Goal: Task Accomplishment & Management: Complete application form

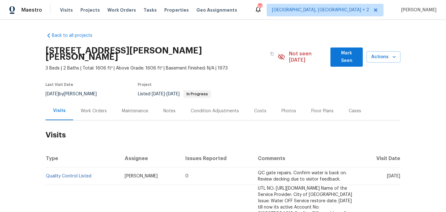
click at [102, 110] on div "Work Orders" at bounding box center [93, 110] width 41 height 19
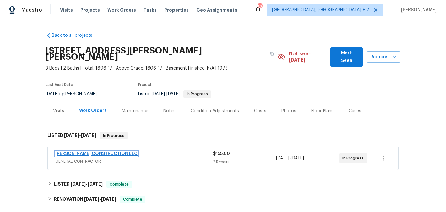
click at [79, 151] on link "[PERSON_NAME] CONSTRUCTION LLC" at bounding box center [96, 153] width 82 height 4
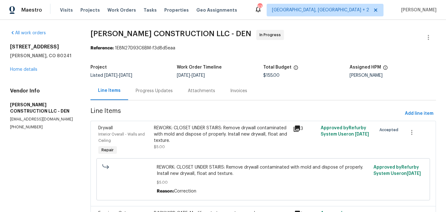
click at [142, 95] on div "Progress Updates" at bounding box center [154, 90] width 52 height 19
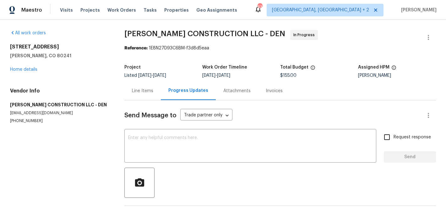
click at [148, 95] on div "Line Items" at bounding box center [142, 90] width 36 height 19
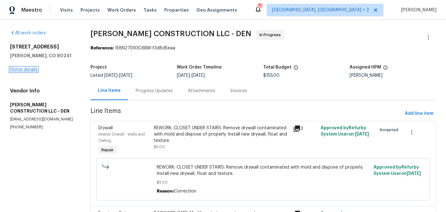
click at [23, 69] on link "Home details" at bounding box center [23, 69] width 27 height 4
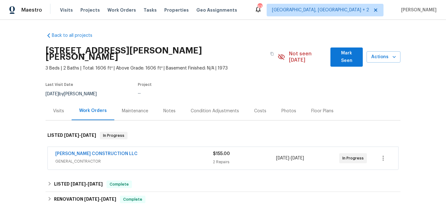
scroll to position [85, 0]
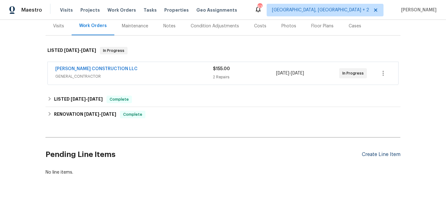
click at [380, 151] on div "Create Line Item" at bounding box center [381, 154] width 39 height 6
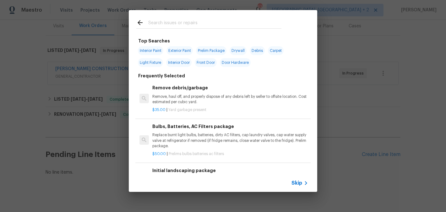
click at [172, 19] on input "text" at bounding box center [214, 23] width 133 height 9
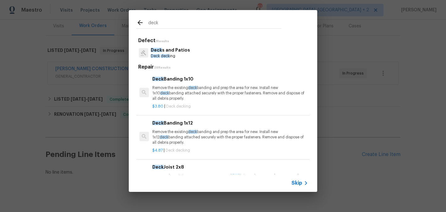
type input "deck"
click at [169, 53] on p "Deck s and Patios" at bounding box center [170, 50] width 39 height 7
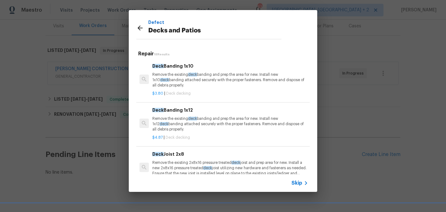
click at [176, 71] on div "Deck Banding 1x10 Remove the existing deck banding and prep the area for new. I…" at bounding box center [230, 76] width 156 height 26
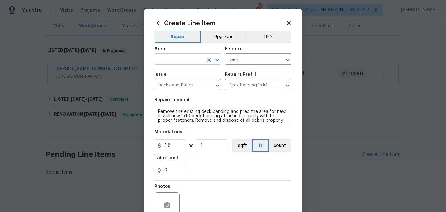
click at [157, 60] on input "text" at bounding box center [179, 60] width 49 height 10
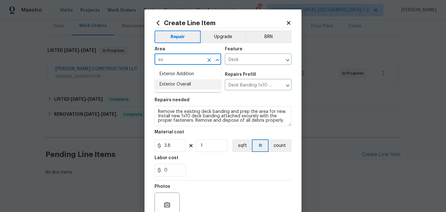
click at [164, 79] on li "Exterior Overall" at bounding box center [188, 84] width 67 height 10
type input "Exterior Overall"
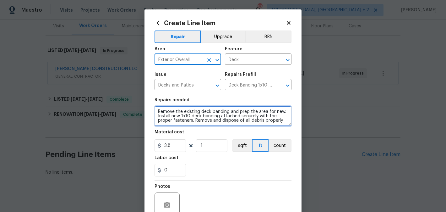
click at [172, 111] on textarea "Remove the existing deck banding and prep the area for new. Install new 1x10 de…" at bounding box center [223, 116] width 137 height 20
paste textarea "The entire back deck was wobbly and one of the support beams appeared to not ev…"
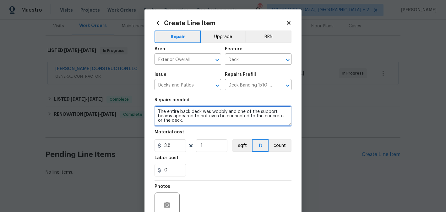
type textarea "The entire back deck was wobbly and one of the support beams appeared to not ev…"
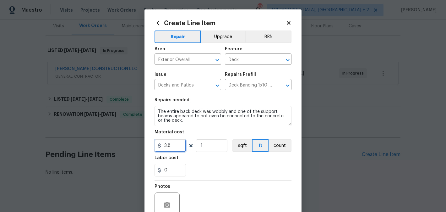
click at [165, 144] on input "3.8" at bounding box center [170, 145] width 31 height 13
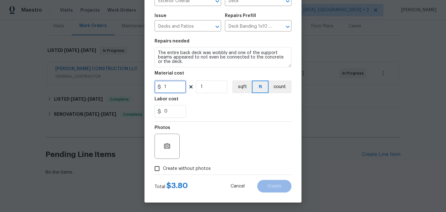
type input "1"
click at [178, 167] on span "Create without photos" at bounding box center [187, 168] width 48 height 7
click at [163, 167] on input "Create without photos" at bounding box center [157, 168] width 12 height 12
checkbox input "true"
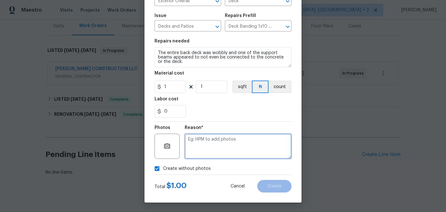
click at [225, 148] on textarea at bounding box center [238, 146] width 107 height 25
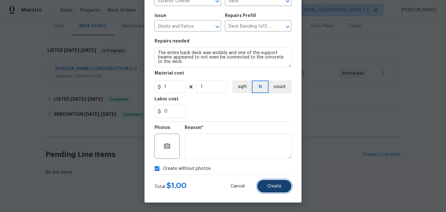
click at [264, 188] on button "Create" at bounding box center [274, 186] width 34 height 13
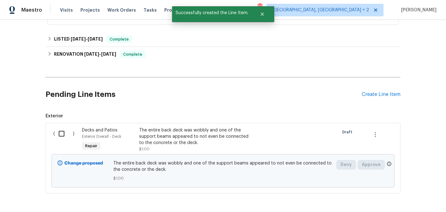
scroll to position [163, 0]
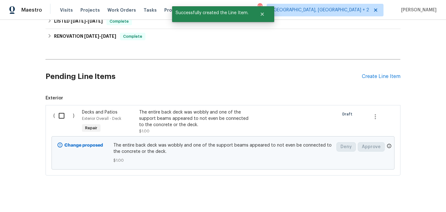
click at [59, 109] on input "checkbox" at bounding box center [64, 115] width 18 height 13
checkbox input "true"
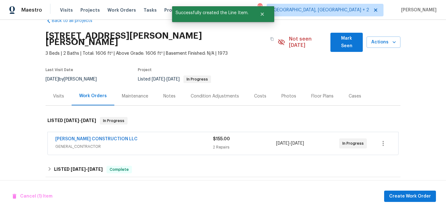
scroll to position [0, 0]
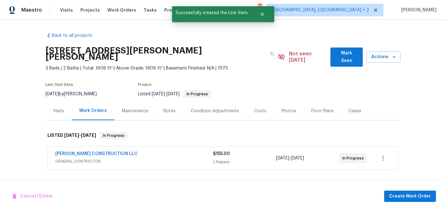
click at [104, 150] on span "[PERSON_NAME] CONSTRUCTION LLC" at bounding box center [96, 153] width 82 height 6
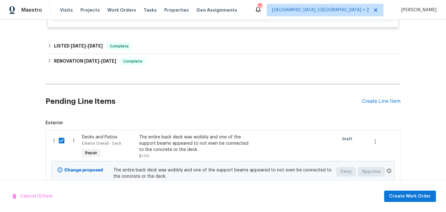
scroll to position [309, 0]
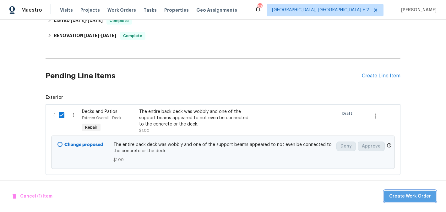
click at [422, 193] on span "Create Work Order" at bounding box center [410, 196] width 42 height 8
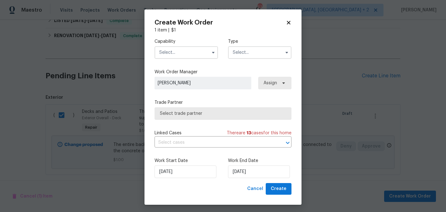
click at [185, 48] on input "text" at bounding box center [186, 52] width 63 height 13
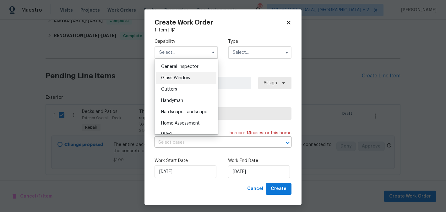
scroll to position [312, 0]
click at [183, 98] on span "Handyman" at bounding box center [172, 99] width 22 height 4
type input "Handyman"
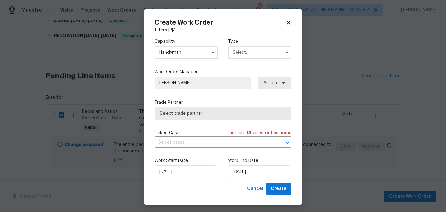
click at [243, 58] on input "text" at bounding box center [259, 52] width 63 height 13
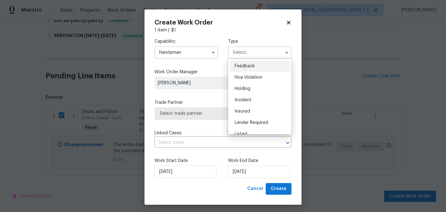
click at [244, 64] on span "Feedback" at bounding box center [245, 66] width 20 height 4
type input "Feedback"
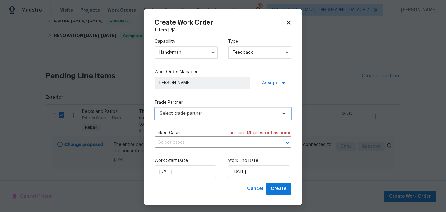
click at [211, 112] on span "Select trade partner" at bounding box center [218, 113] width 117 height 6
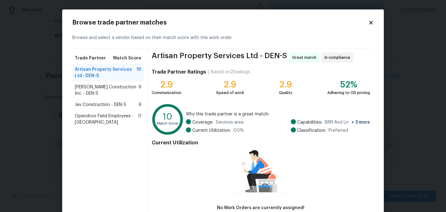
scroll to position [40, 0]
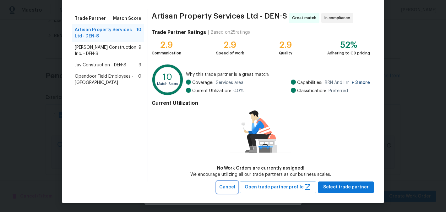
click at [233, 188] on span "Cancel" at bounding box center [227, 187] width 16 height 8
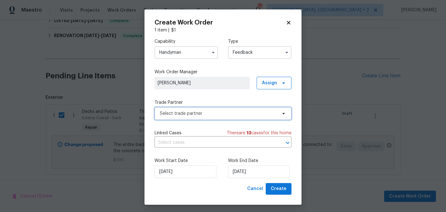
scroll to position [0, 0]
click at [182, 48] on input "Handyman" at bounding box center [186, 52] width 63 height 13
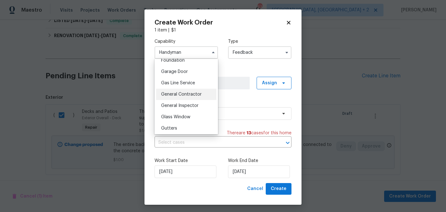
scroll to position [273, 0]
click at [185, 93] on span "General Contractor" at bounding box center [181, 93] width 41 height 4
type input "General Contractor"
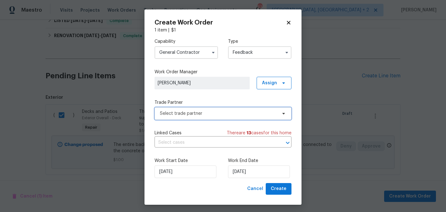
click at [188, 118] on span "Select trade partner" at bounding box center [223, 113] width 137 height 13
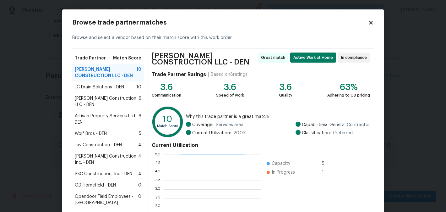
scroll to position [68, 0]
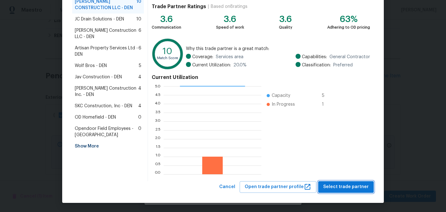
click at [344, 186] on span "Select trade partner" at bounding box center [346, 187] width 46 height 8
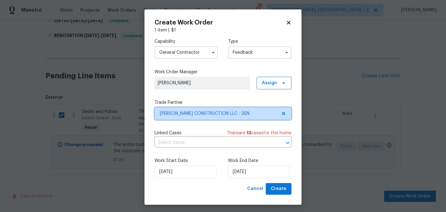
scroll to position [0, 0]
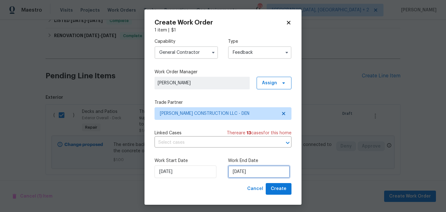
click at [254, 171] on input "[DATE]" at bounding box center [259, 171] width 62 height 13
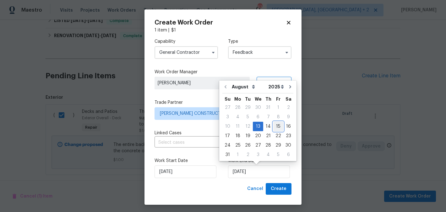
click at [274, 128] on div "15" at bounding box center [278, 126] width 10 height 9
type input "[DATE]"
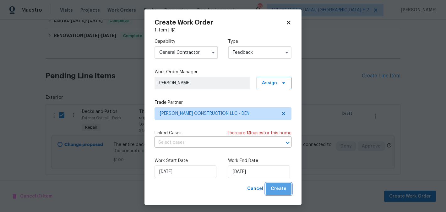
click at [281, 192] on span "Create" at bounding box center [279, 189] width 16 height 8
checkbox input "false"
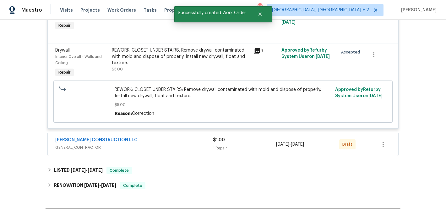
scroll to position [182, 0]
click at [199, 48] on div "REWORK: CLOSET UNDER STAIRS: Remove drywall contaminated with mold and dispose …" at bounding box center [181, 57] width 138 height 19
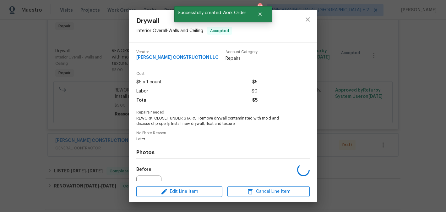
scroll to position [67, 0]
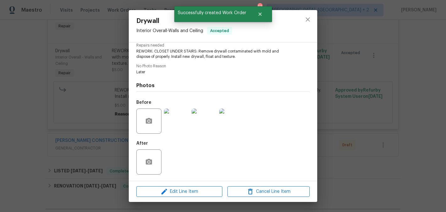
click at [180, 121] on img at bounding box center [176, 120] width 25 height 25
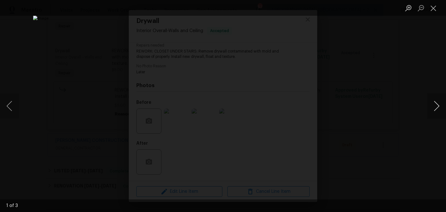
click at [439, 106] on button "Next image" at bounding box center [436, 105] width 19 height 25
click at [435, 7] on button "Close lightbox" at bounding box center [433, 8] width 13 height 11
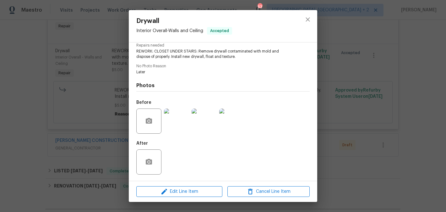
click at [109, 78] on div "Drywall Interior Overall - Walls and Ceiling Accepted Vendor [PERSON_NAME] CONS…" at bounding box center [223, 106] width 446 height 212
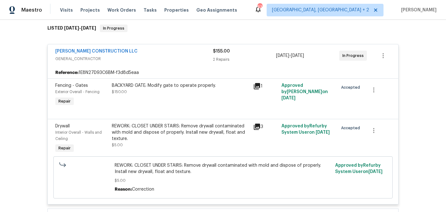
scroll to position [107, 0]
click at [97, 49] on link "[PERSON_NAME] CONSTRUCTION LLC" at bounding box center [96, 51] width 82 height 4
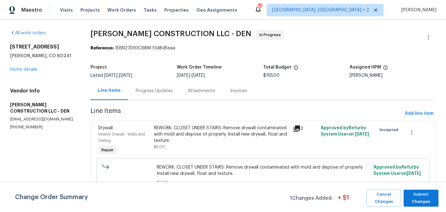
scroll to position [53, 0]
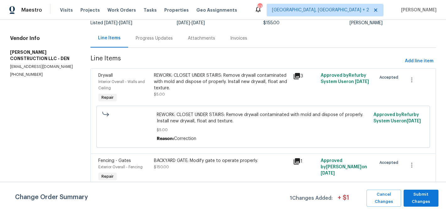
click at [220, 75] on div "REWORK: CLOSET UNDER STAIRS: Remove drywall contaminated with mold and dispose …" at bounding box center [221, 81] width 135 height 19
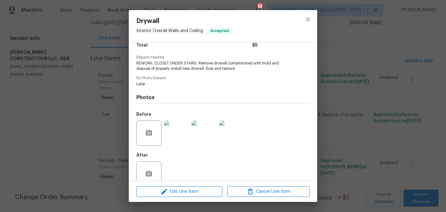
scroll to position [67, 0]
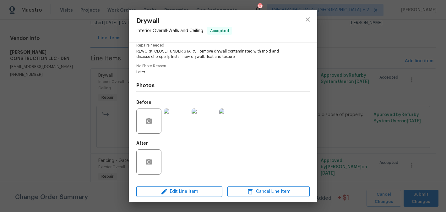
click at [175, 124] on img at bounding box center [176, 120] width 25 height 25
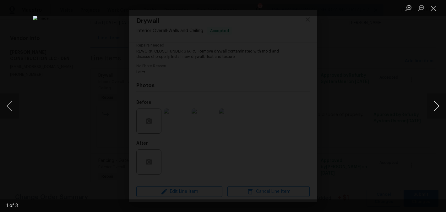
click at [436, 105] on button "Next image" at bounding box center [436, 105] width 19 height 25
click at [422, 87] on div "Lightbox" at bounding box center [223, 106] width 446 height 212
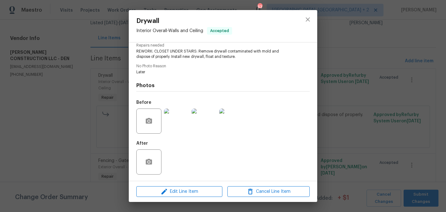
click at [422, 87] on div "Drywall Interior Overall - Walls and Ceiling Accepted Vendor [PERSON_NAME] CONS…" at bounding box center [223, 106] width 446 height 212
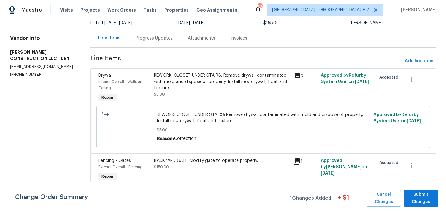
scroll to position [0, 0]
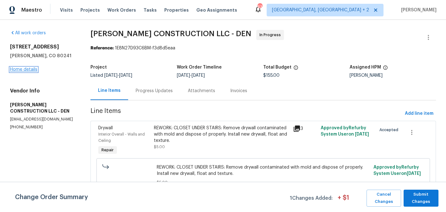
click at [26, 69] on link "Home details" at bounding box center [23, 69] width 27 height 4
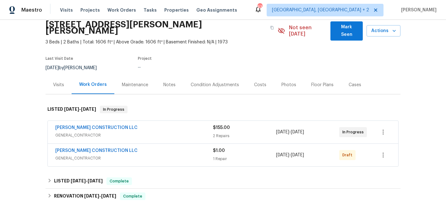
scroll to position [30, 0]
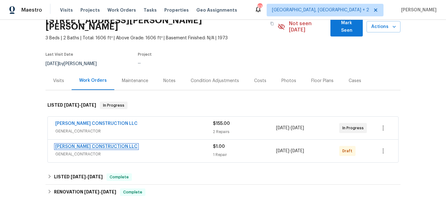
click at [111, 144] on link "[PERSON_NAME] CONSTRUCTION LLC" at bounding box center [96, 146] width 82 height 4
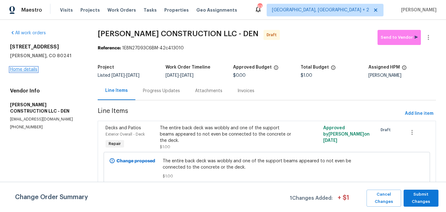
click at [18, 68] on link "Home details" at bounding box center [23, 69] width 27 height 4
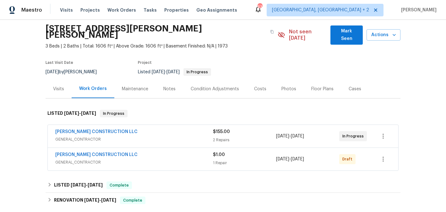
scroll to position [23, 0]
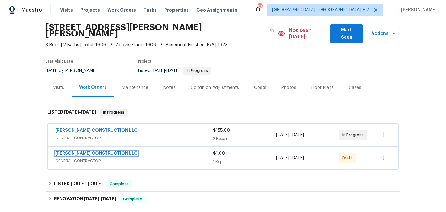
click at [108, 151] on link "[PERSON_NAME] CONSTRUCTION LLC" at bounding box center [96, 153] width 82 height 4
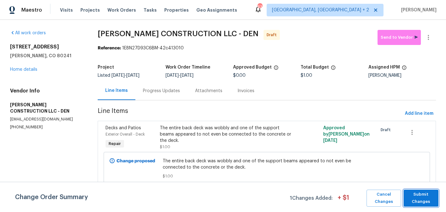
click at [425, 193] on span "Submit Changes" at bounding box center [421, 198] width 29 height 14
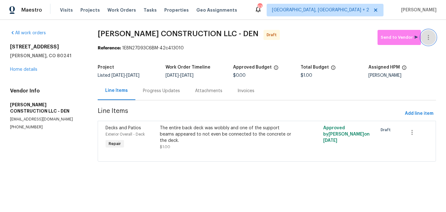
click at [429, 35] on icon "button" at bounding box center [429, 38] width 8 height 8
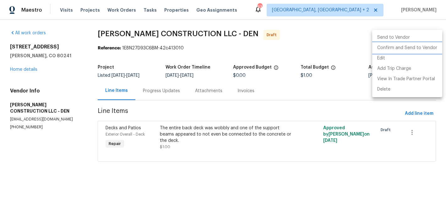
click at [429, 47] on li "Confirm and Send to Vendor" at bounding box center [407, 48] width 70 height 10
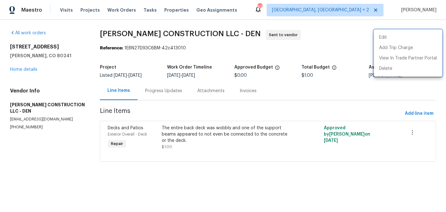
click at [151, 80] on div at bounding box center [223, 106] width 446 height 212
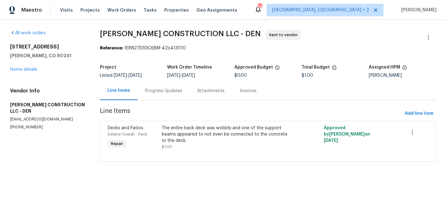
click at [161, 86] on div "Progress Updates" at bounding box center [164, 90] width 52 height 19
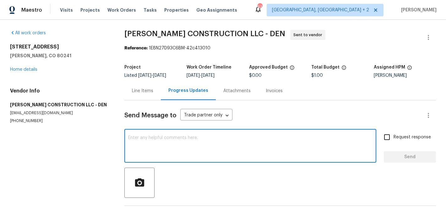
click at [177, 145] on textarea at bounding box center [250, 146] width 244 height 22
paste textarea "Hi, this is Blessida with Opendoor. I’m confirming you received the WO for the …"
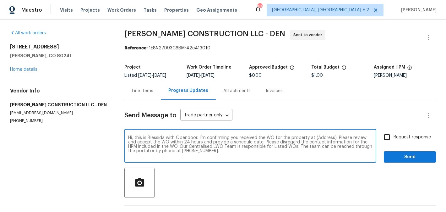
click at [321, 140] on textarea "Hi, this is Blessida with Opendoor. I’m confirming you received the WO for the …" at bounding box center [250, 146] width 244 height 22
click at [320, 137] on textarea "Hi, this is Blessida with Opendoor. I’m confirming you received the WO for the …" at bounding box center [250, 146] width 244 height 22
paste textarea "[STREET_ADDRESS][PERSON_NAME][PERSON_NAME]"
type textarea "Hi, this is Blessida with Opendoor. I’m confirming you received the WO for the …"
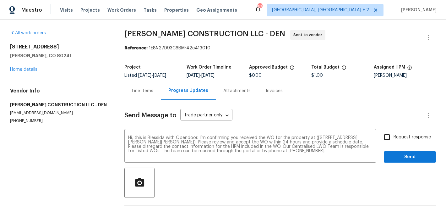
click at [380, 137] on div "Hi, this is Blessida with Opendoor. I’m confirming you received the WO for the …" at bounding box center [280, 146] width 312 height 32
click at [391, 137] on input "Request response" at bounding box center [386, 136] width 13 height 13
checkbox input "true"
click at [391, 155] on span "Send" at bounding box center [410, 157] width 42 height 8
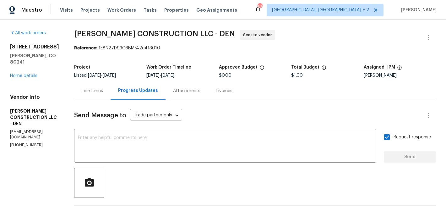
drag, startPoint x: 91, startPoint y: 47, endPoint x: 167, endPoint y: 48, distance: 75.4
click at [167, 48] on div "Reference: 1E8N27D93C6BM-42c413010" at bounding box center [255, 48] width 362 height 6
drag, startPoint x: 155, startPoint y: 48, endPoint x: 93, endPoint y: 48, distance: 61.6
click at [93, 48] on div "Reference: 1E8N27D93C6BM-42c413010" at bounding box center [255, 48] width 362 height 6
copy div "1E8N27D93C6BM-42c413010"
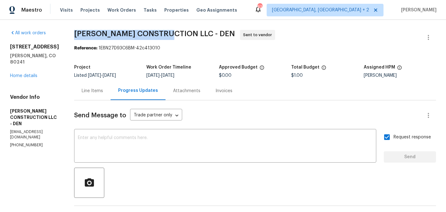
drag, startPoint x: 63, startPoint y: 32, endPoint x: 164, endPoint y: 33, distance: 100.8
click at [164, 33] on div "All work orders [STREET_ADDRESS][PERSON_NAME][PERSON_NAME] Home details Vendor …" at bounding box center [223, 155] width 446 height 270
copy span "[PERSON_NAME] CONSTRUCTION"
click at [33, 74] on link "Home details" at bounding box center [23, 76] width 27 height 4
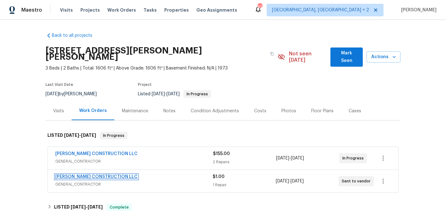
click at [111, 174] on link "[PERSON_NAME] CONSTRUCTION LLC" at bounding box center [96, 176] width 82 height 4
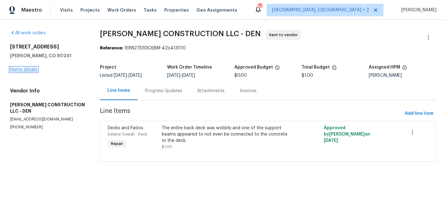
click at [23, 71] on link "Home details" at bounding box center [23, 69] width 27 height 4
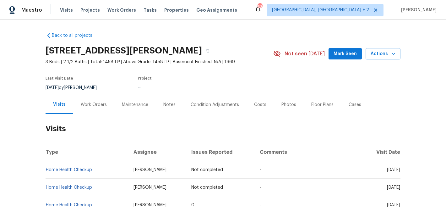
click at [97, 99] on div "Work Orders" at bounding box center [93, 104] width 41 height 19
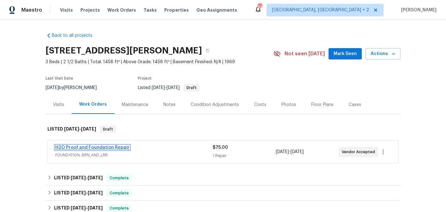
click at [109, 146] on link "H2O Proof and Foundation Repair" at bounding box center [92, 147] width 74 height 4
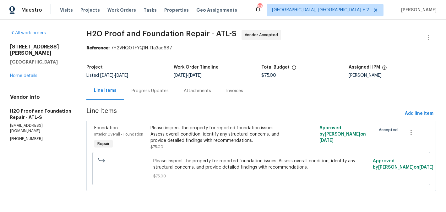
click at [156, 85] on div "Progress Updates" at bounding box center [150, 90] width 52 height 19
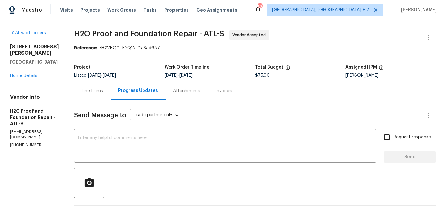
click at [85, 93] on div "Line Items" at bounding box center [92, 91] width 21 height 6
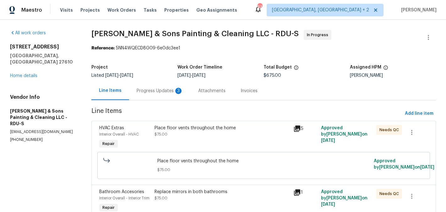
click at [169, 88] on div "Progress Updates 3" at bounding box center [160, 91] width 46 height 6
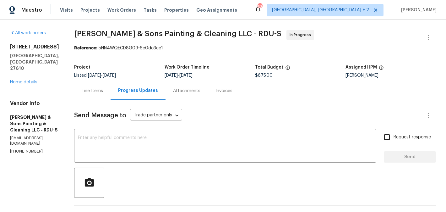
click at [85, 97] on div "Line Items" at bounding box center [92, 90] width 36 height 19
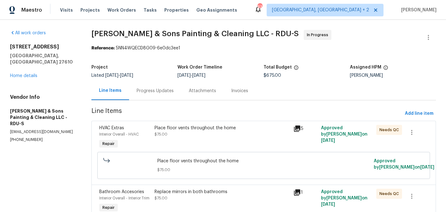
click at [218, 138] on div "Place floor vents throughout the home $75.00" at bounding box center [222, 137] width 139 height 29
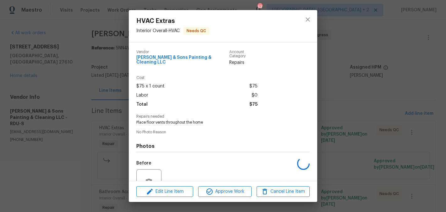
scroll to position [56, 0]
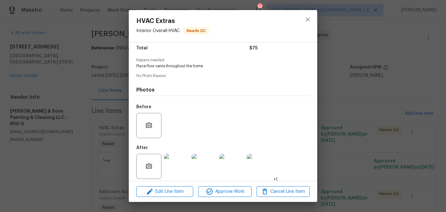
click at [355, 127] on div "HVAC Extras Interior Overall - HVAC Needs QC Vendor Hodge & Sons Painting & Cle…" at bounding box center [223, 106] width 446 height 212
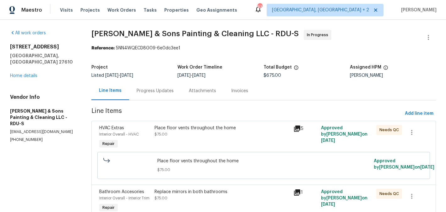
click at [166, 98] on div "Progress Updates" at bounding box center [155, 90] width 52 height 19
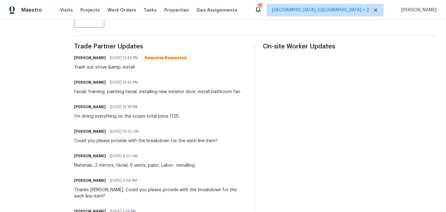
scroll to position [172, 0]
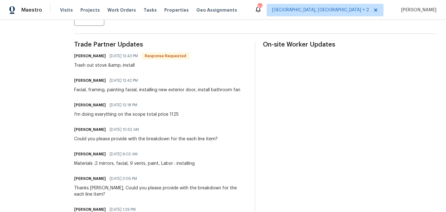
click at [164, 116] on div "I'm doing everything on the scope total price 1125" at bounding box center [126, 114] width 105 height 6
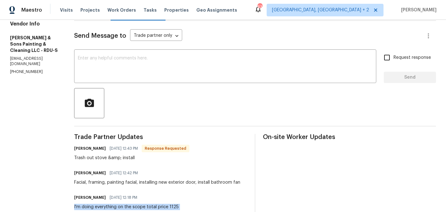
scroll to position [0, 0]
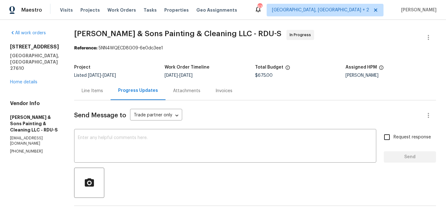
click at [89, 91] on div "Line Items" at bounding box center [92, 91] width 21 height 6
